Goal: Task Accomplishment & Management: Manage account settings

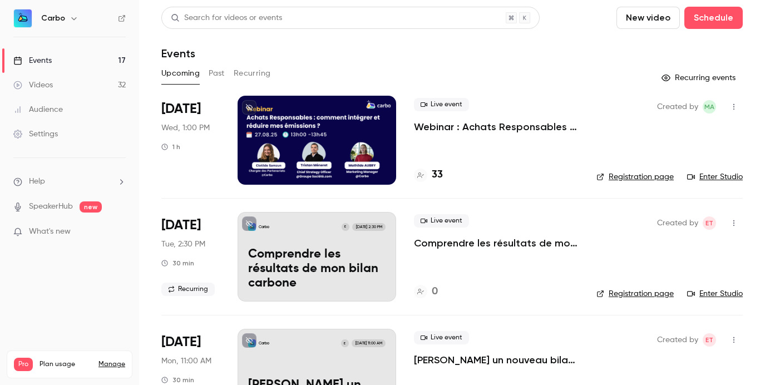
click at [283, 135] on div at bounding box center [317, 140] width 159 height 89
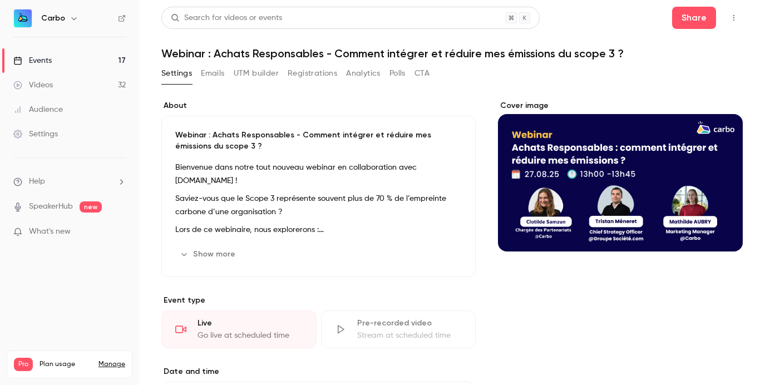
click at [298, 71] on button "Registrations" at bounding box center [313, 74] width 50 height 18
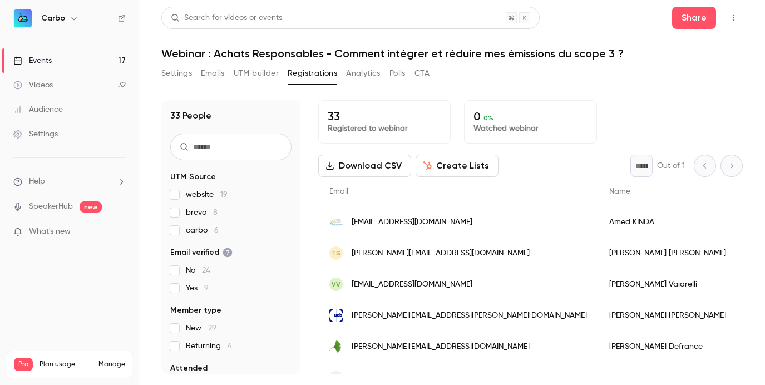
click at [205, 228] on span "carbo 6" at bounding box center [202, 230] width 33 height 11
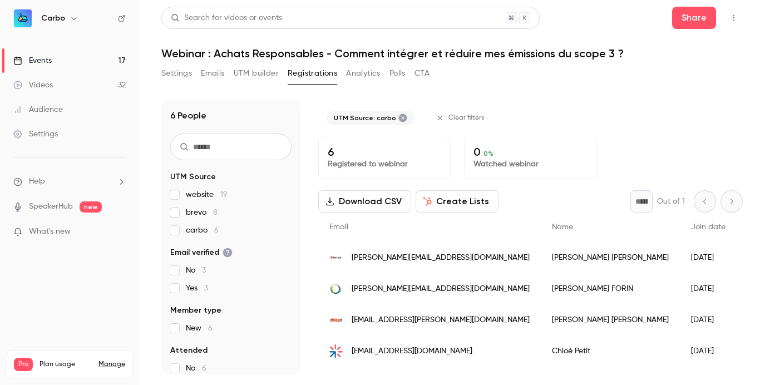
click at [205, 228] on span "carbo 6" at bounding box center [202, 230] width 33 height 11
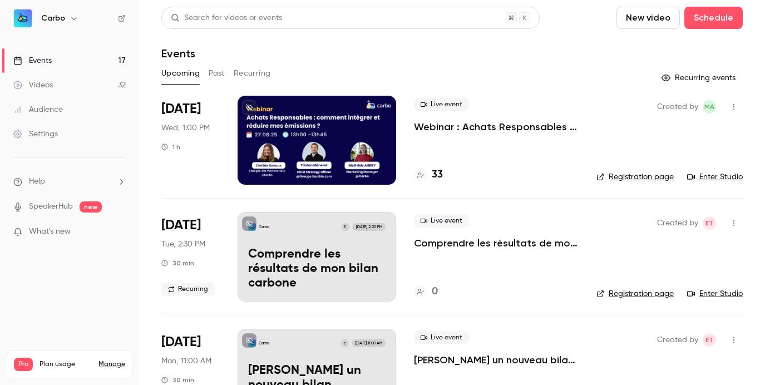
click at [343, 132] on div at bounding box center [317, 140] width 159 height 89
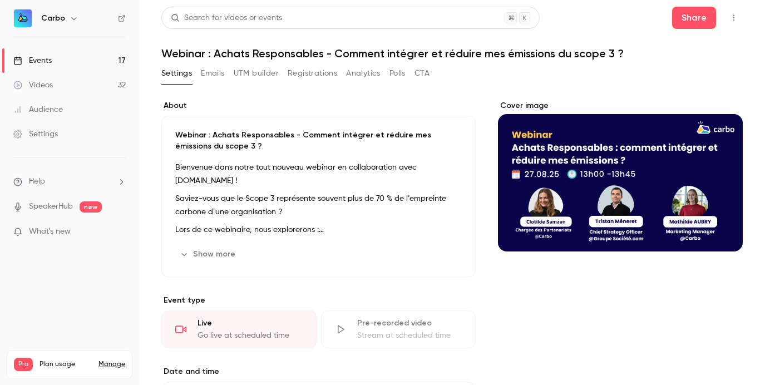
click at [316, 75] on button "Registrations" at bounding box center [313, 74] width 50 height 18
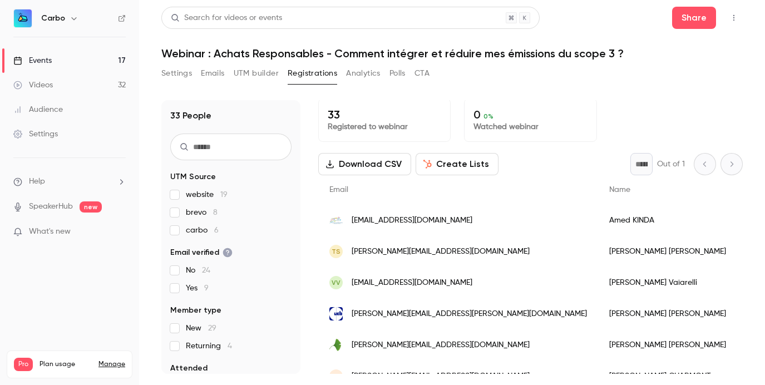
scroll to position [2, 0]
click at [247, 76] on button "UTM builder" at bounding box center [256, 74] width 45 height 18
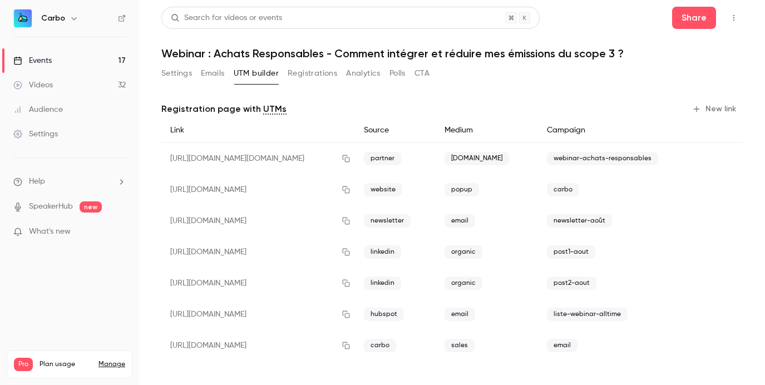
scroll to position [1, 0]
click at [715, 105] on button "New link" at bounding box center [715, 109] width 55 height 18
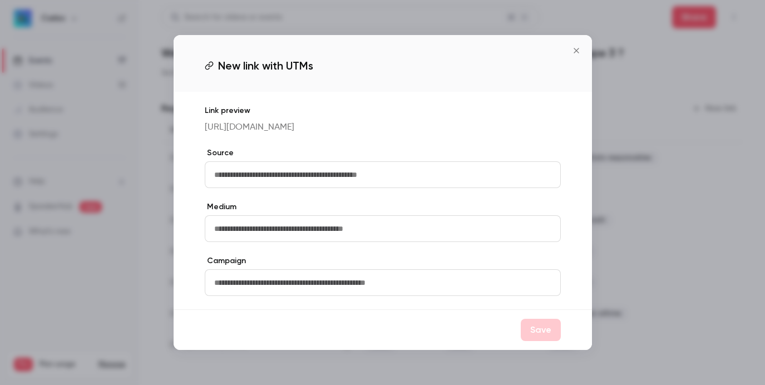
click at [397, 177] on input "text" at bounding box center [383, 174] width 356 height 27
type input "********"
click at [301, 238] on input "text" at bounding box center [383, 228] width 356 height 27
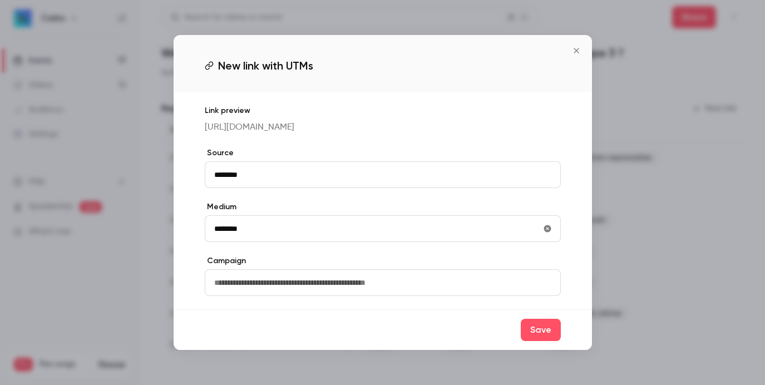
type input "********"
click at [324, 296] on input "text" at bounding box center [383, 282] width 356 height 27
type input "**********"
click at [537, 341] on button "Save" at bounding box center [541, 330] width 40 height 22
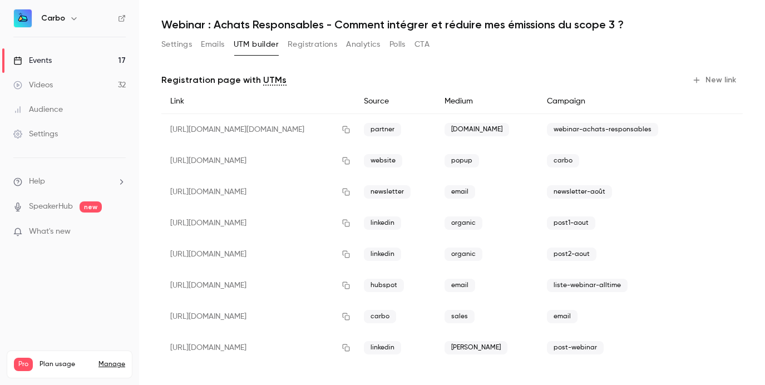
scroll to position [32, 0]
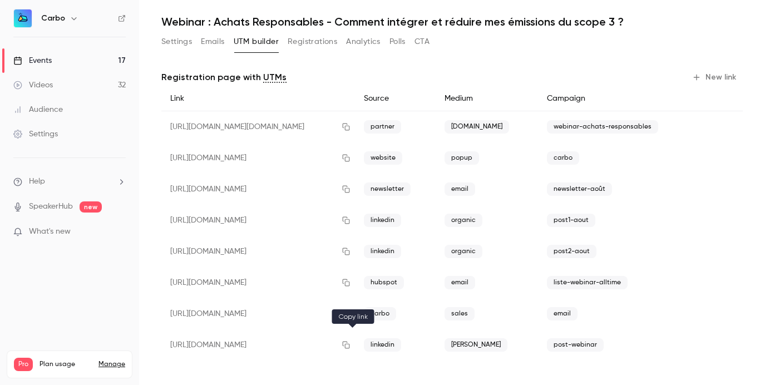
click at [350, 348] on icon "button" at bounding box center [346, 345] width 7 height 7
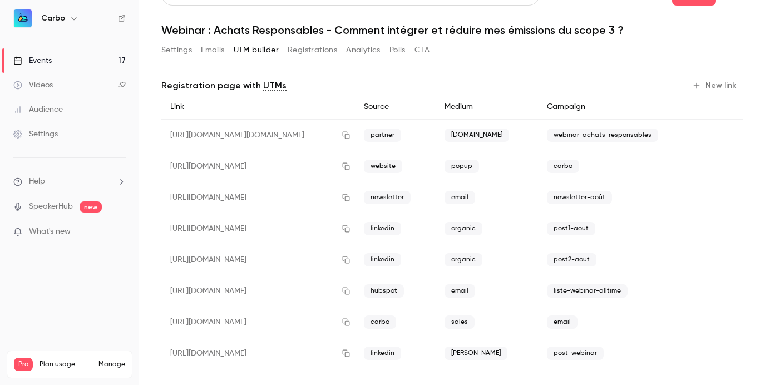
scroll to position [0, 0]
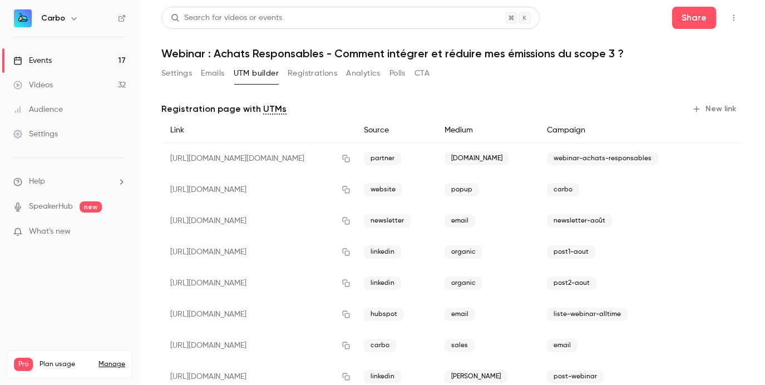
click at [309, 68] on button "Registrations" at bounding box center [313, 74] width 50 height 18
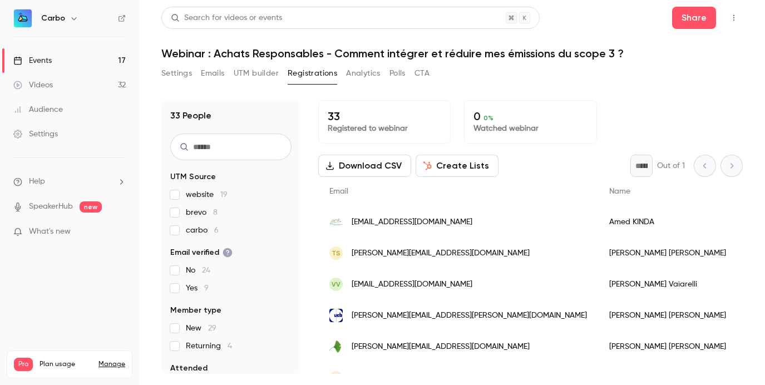
click at [179, 75] on button "Settings" at bounding box center [176, 74] width 31 height 18
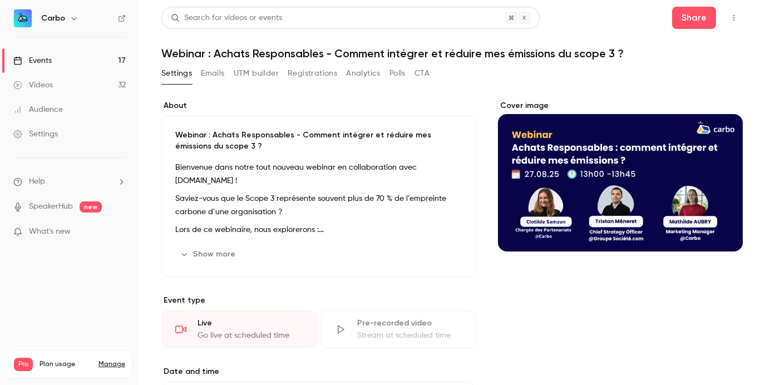
click at [291, 71] on button "Registrations" at bounding box center [313, 74] width 50 height 18
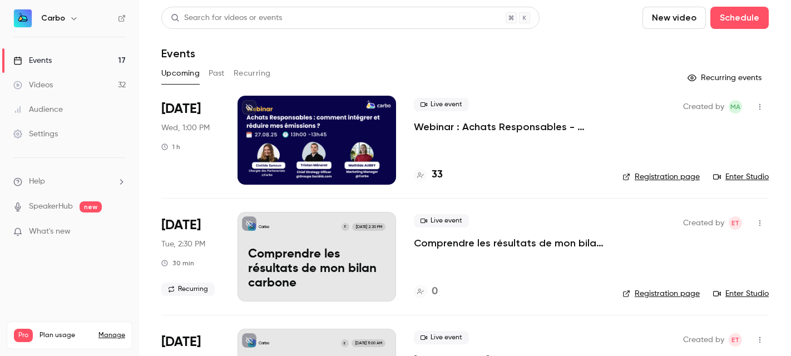
click at [304, 146] on div at bounding box center [317, 140] width 159 height 89
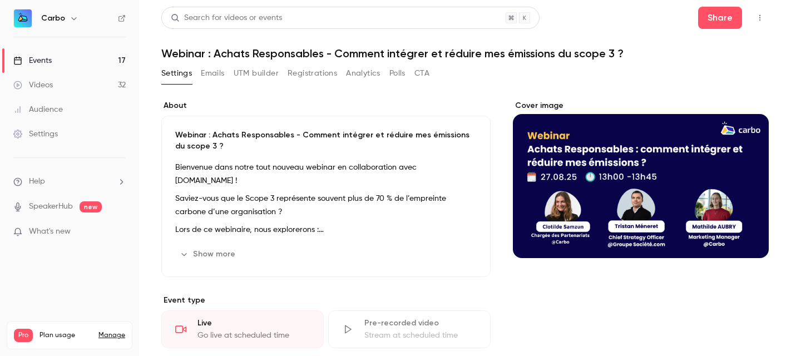
click at [308, 78] on button "Registrations" at bounding box center [313, 74] width 50 height 18
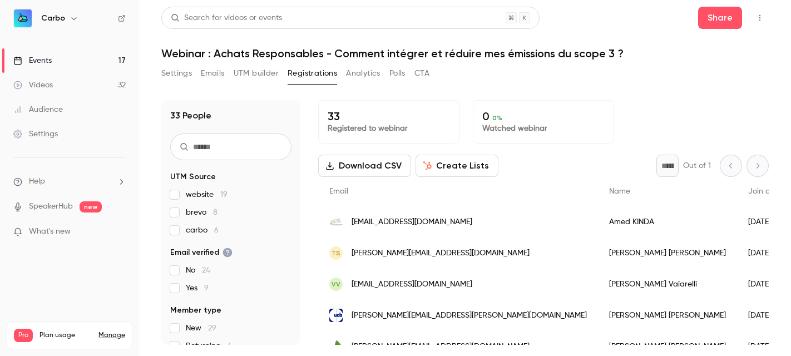
click at [203, 232] on span "carbo 6" at bounding box center [202, 230] width 33 height 11
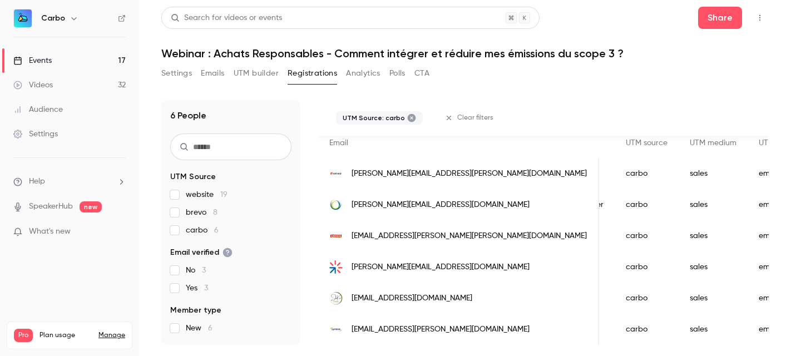
scroll to position [92, 0]
click at [408, 116] on icon at bounding box center [412, 118] width 8 height 8
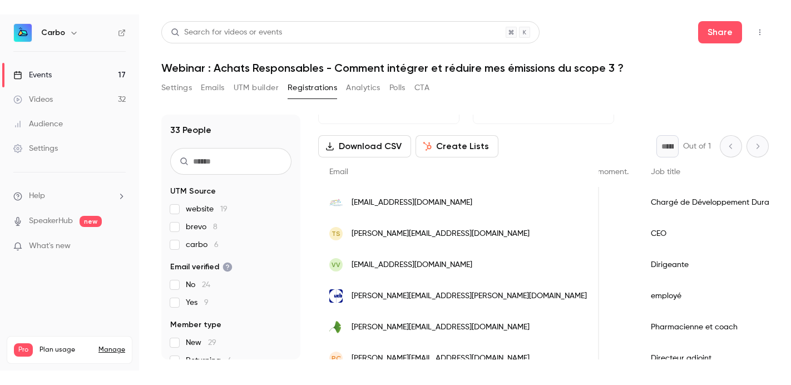
scroll to position [0, 0]
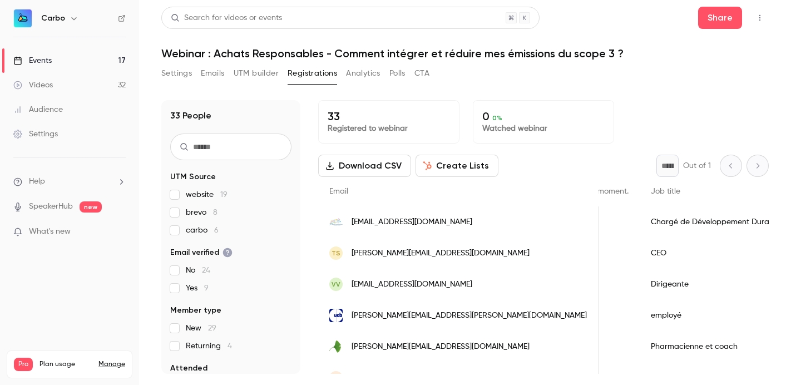
click at [52, 18] on h6 "Carbo" at bounding box center [53, 18] width 24 height 11
click at [70, 16] on icon "button" at bounding box center [74, 18] width 9 height 9
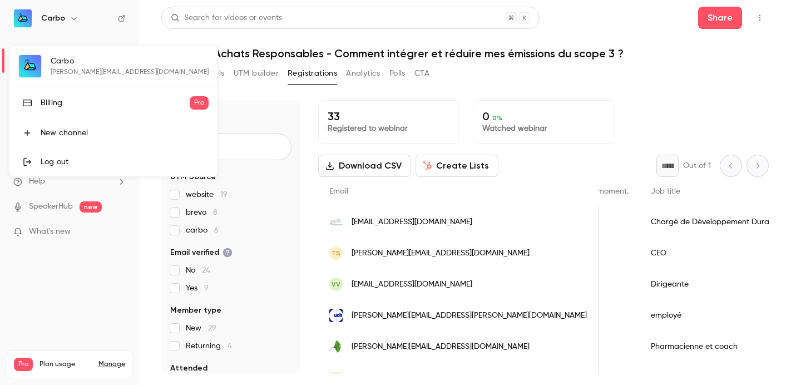
click at [24, 68] on div "Carbo [EMAIL_ADDRESS][DOMAIN_NAME] Billing Pro New channel Log out" at bounding box center [113, 111] width 208 height 131
click at [96, 78] on div "Carbo [EMAIL_ADDRESS][DOMAIN_NAME] Billing Pro New channel Log out" at bounding box center [113, 111] width 208 height 131
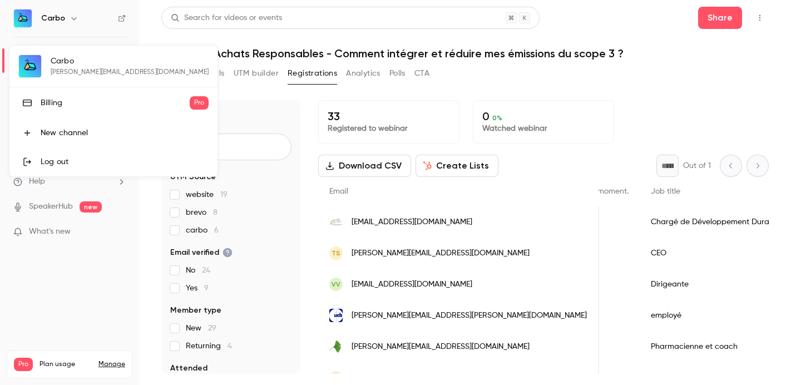
click at [96, 78] on div "Carbo [EMAIL_ADDRESS][DOMAIN_NAME] Billing Pro New channel Log out" at bounding box center [113, 111] width 208 height 131
click at [67, 279] on div at bounding box center [395, 192] width 791 height 385
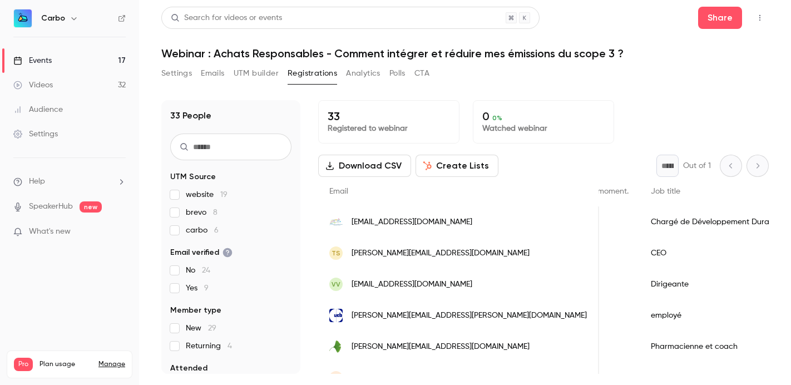
click at [124, 23] on div "Carbo" at bounding box center [69, 18] width 112 height 19
click at [122, 19] on icon at bounding box center [122, 18] width 8 height 8
click at [119, 356] on link "Manage" at bounding box center [111, 364] width 27 height 9
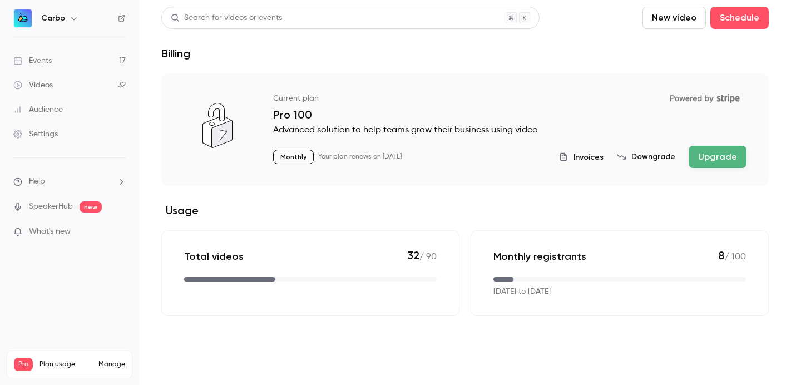
click at [33, 139] on div "Settings" at bounding box center [35, 134] width 45 height 11
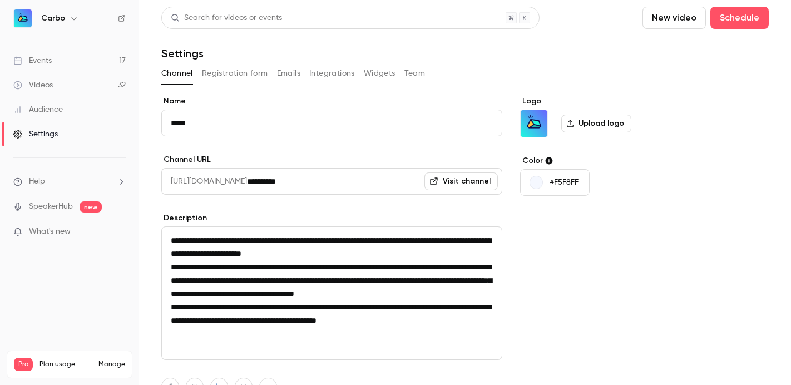
click at [578, 121] on label "Upload logo" at bounding box center [596, 124] width 70 height 18
click at [0, 0] on input "Upload logo" at bounding box center [0, 0] width 0 height 0
click at [592, 119] on label "Upload logo" at bounding box center [596, 124] width 70 height 18
click at [0, 0] on input "Upload logo" at bounding box center [0, 0] width 0 height 0
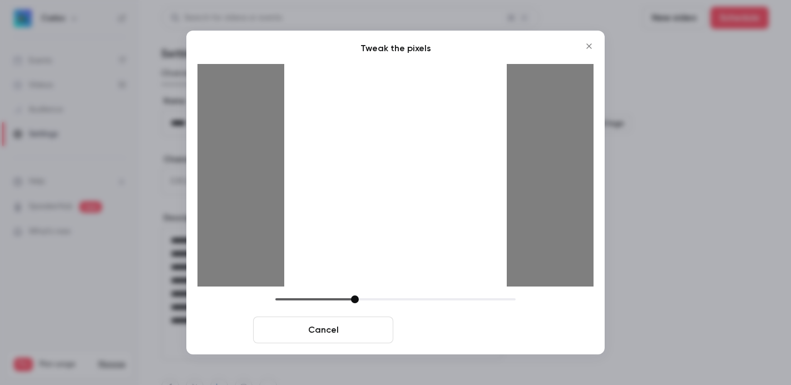
click at [449, 326] on button "Crop and save" at bounding box center [468, 330] width 140 height 27
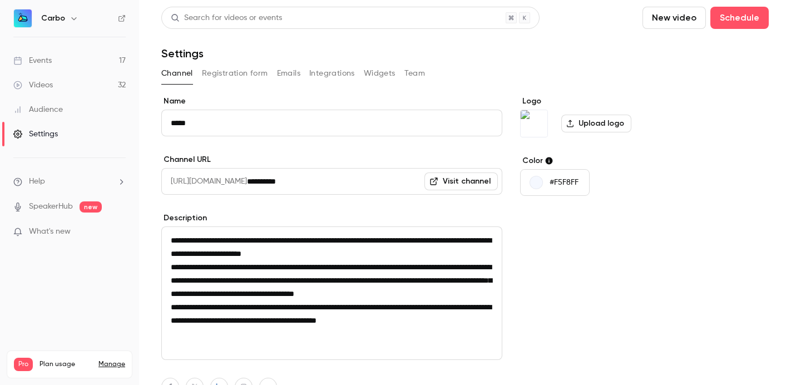
click at [674, 327] on div "Logo Upload logo Color #F5F8FF" at bounding box center [605, 298] width 171 height 405
click at [71, 63] on link "Events 17" at bounding box center [69, 60] width 139 height 24
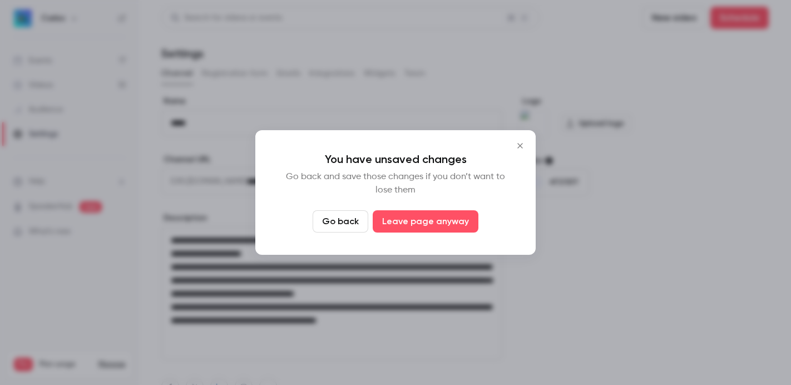
click at [323, 219] on button "Go back" at bounding box center [341, 221] width 56 height 22
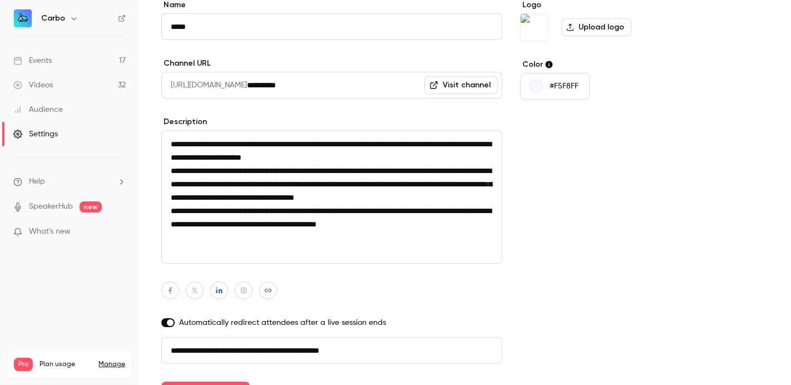
scroll to position [122, 0]
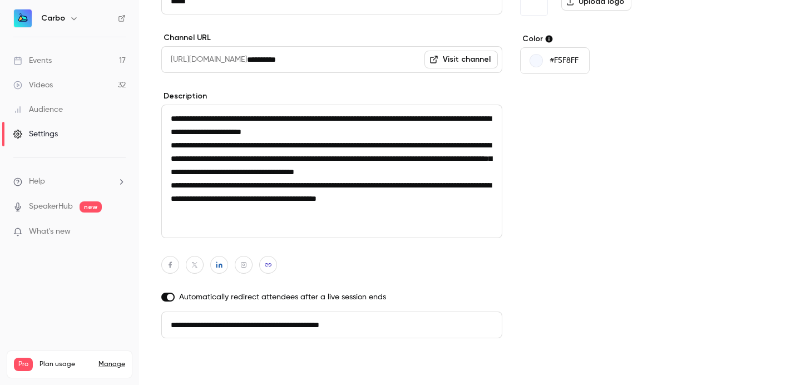
click at [214, 356] on button "Update channel" at bounding box center [205, 367] width 88 height 22
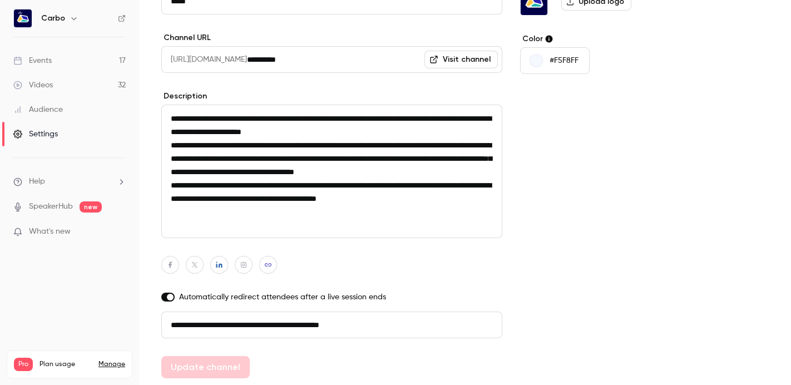
click at [432, 323] on input "**********" at bounding box center [331, 325] width 341 height 27
drag, startPoint x: 432, startPoint y: 323, endPoint x: 141, endPoint y: 326, distance: 291.6
click at [141, 326] on main "**********" at bounding box center [465, 192] width 652 height 385
paste input "**********"
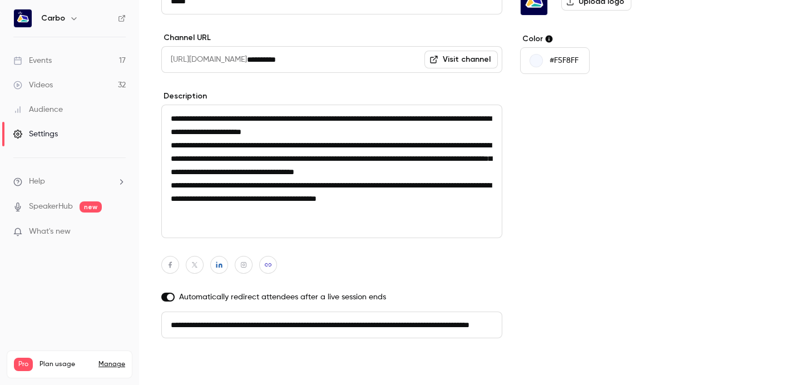
scroll to position [0, 0]
click at [183, 356] on button "Update channel" at bounding box center [205, 367] width 88 height 22
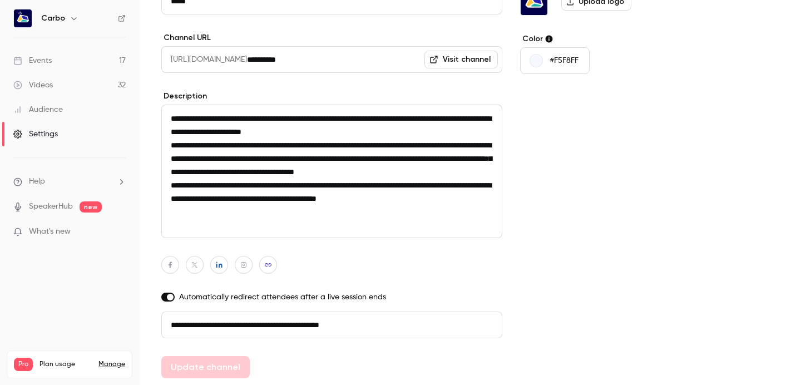
type input "**********"
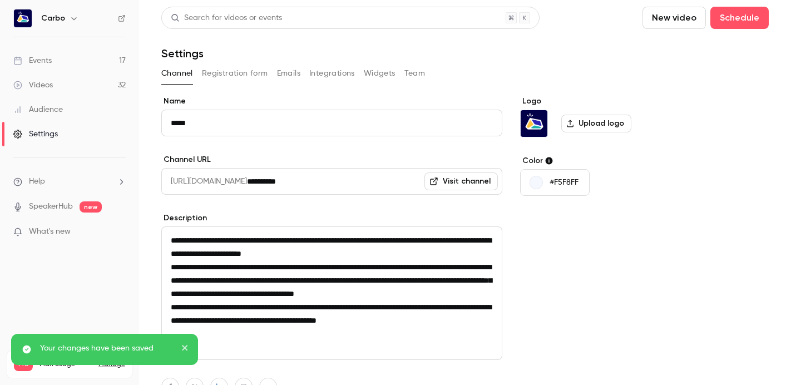
click at [387, 74] on button "Widgets" at bounding box center [380, 74] width 32 height 18
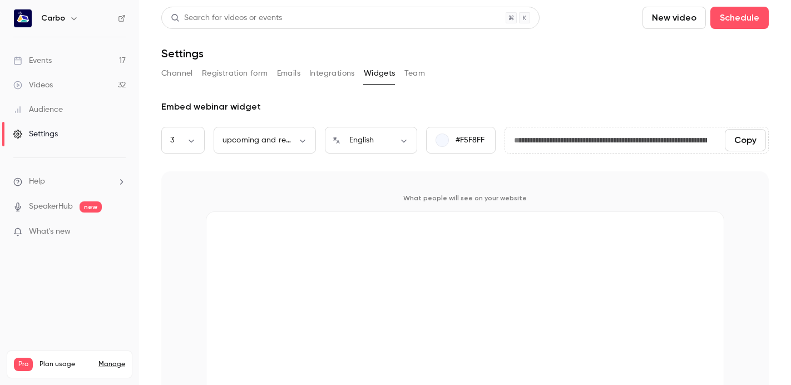
click at [181, 69] on button "Channel" at bounding box center [177, 74] width 32 height 18
